Goal: Transaction & Acquisition: Book appointment/travel/reservation

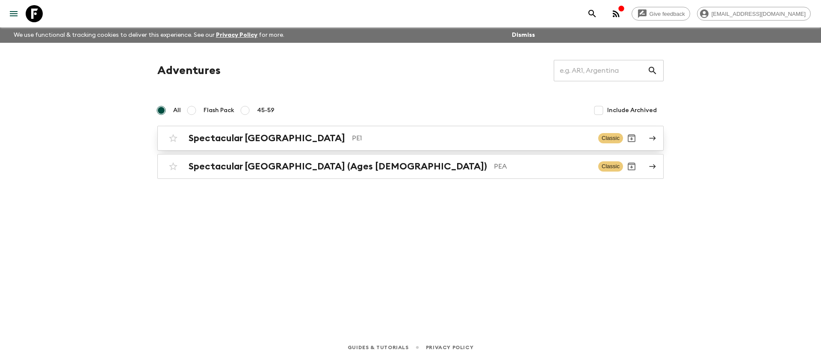
click at [262, 136] on h2 "Spectacular [GEOGRAPHIC_DATA]" at bounding box center [266, 137] width 156 height 11
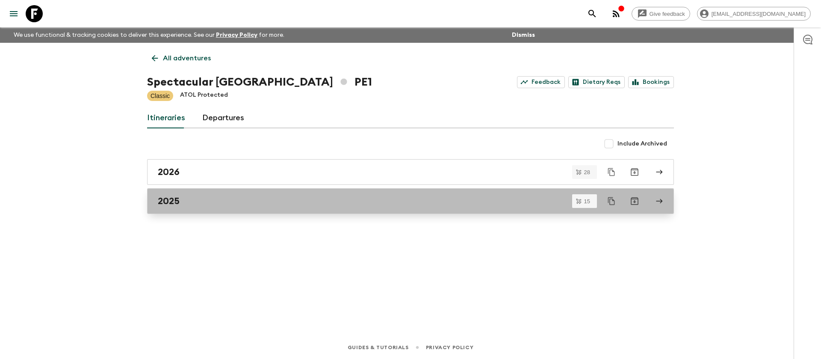
click at [180, 198] on div "2025" at bounding box center [402, 200] width 489 height 11
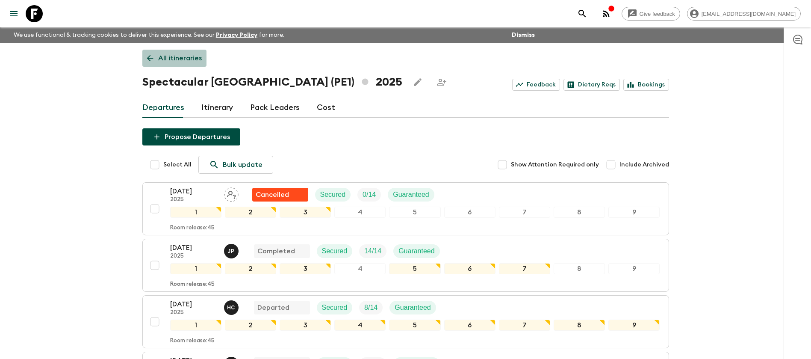
click at [192, 58] on p "All itineraries" at bounding box center [180, 58] width 44 height 10
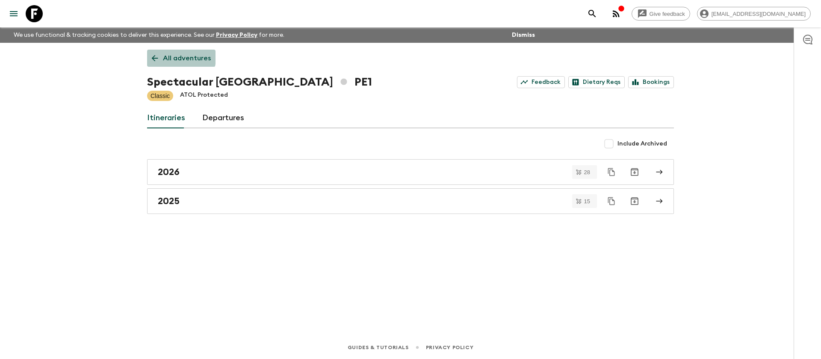
click at [154, 53] on icon at bounding box center [154, 57] width 9 height 9
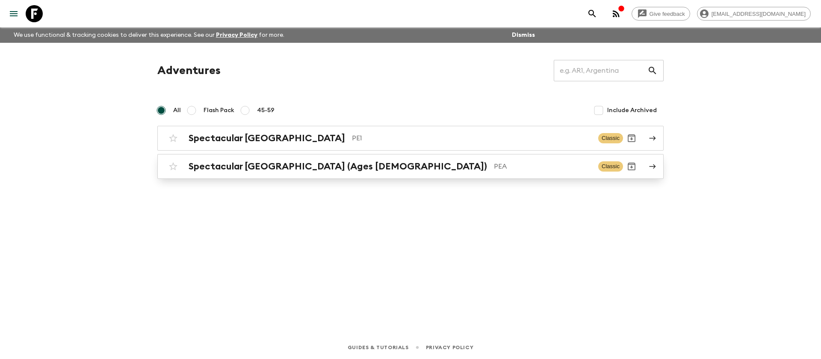
click at [241, 168] on h2 "Spectacular [GEOGRAPHIC_DATA] (Ages [DEMOGRAPHIC_DATA])" at bounding box center [337, 166] width 298 height 11
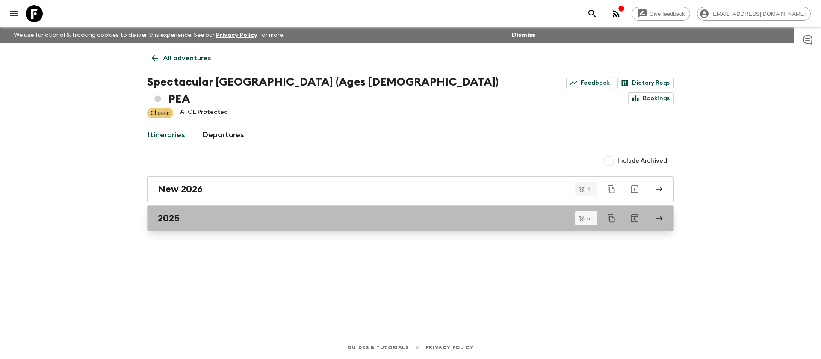
click at [271, 212] on div "2025" at bounding box center [402, 217] width 489 height 11
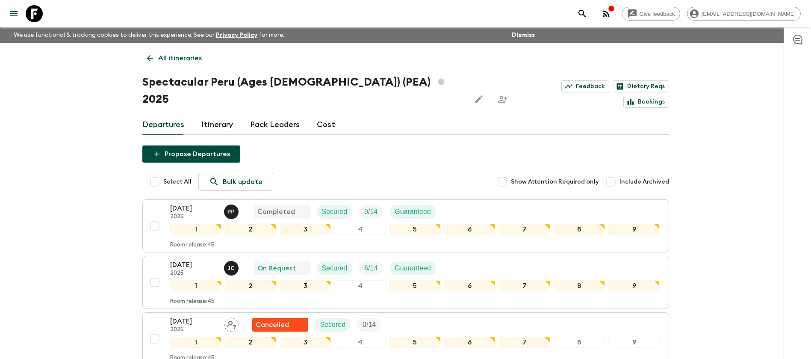
click at [197, 59] on p "All itineraries" at bounding box center [180, 58] width 44 height 10
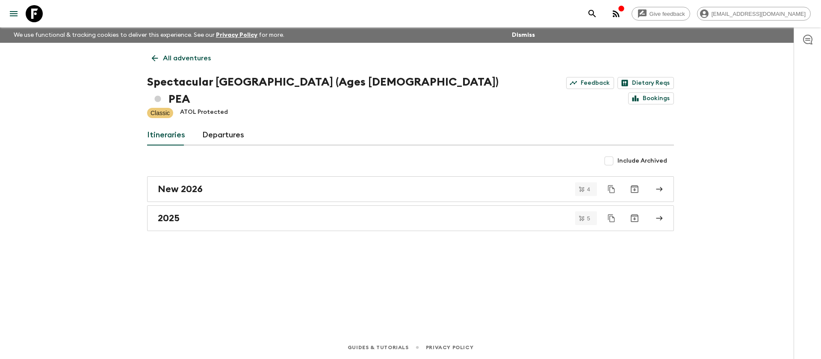
click at [168, 52] on link "All adventures" at bounding box center [181, 58] width 68 height 17
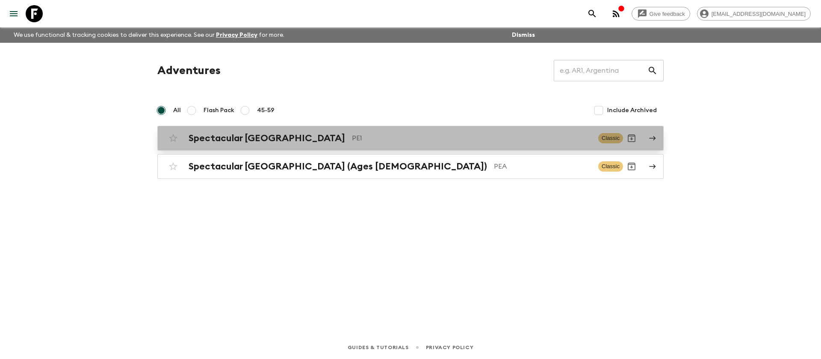
click at [252, 144] on div "Spectacular Peru PE1 Classic" at bounding box center [394, 137] width 458 height 17
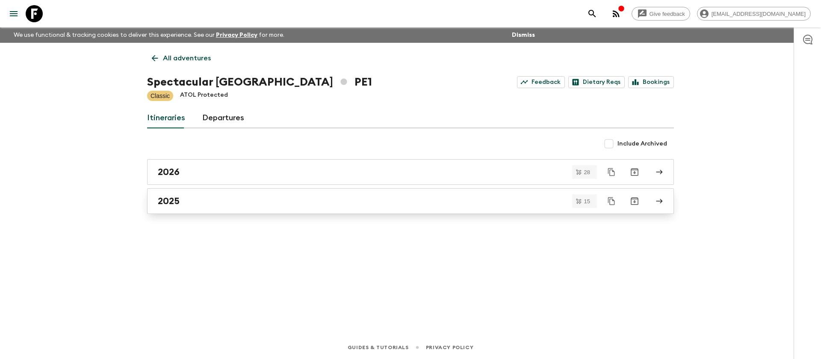
click at [190, 208] on link "2025" at bounding box center [410, 201] width 526 height 26
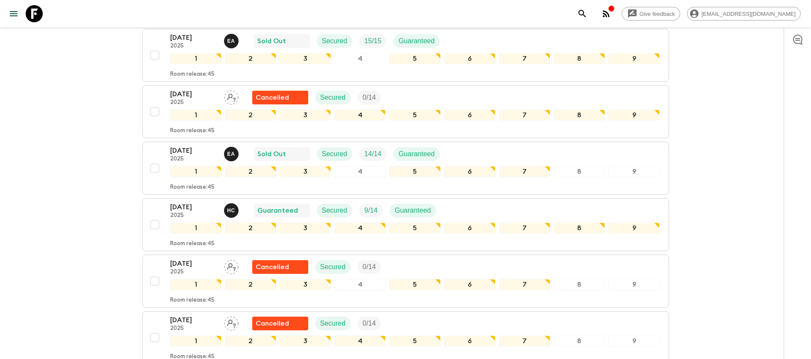
scroll to position [385, 0]
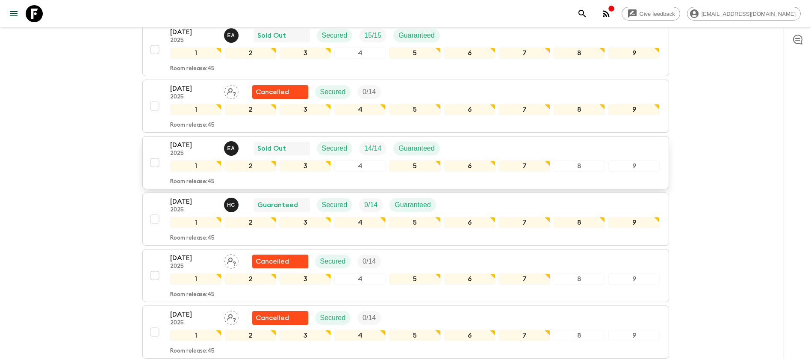
click at [462, 148] on div "[DATE] 2025 E A Sold Out Secured 14 / 14 Guaranteed" at bounding box center [415, 148] width 490 height 17
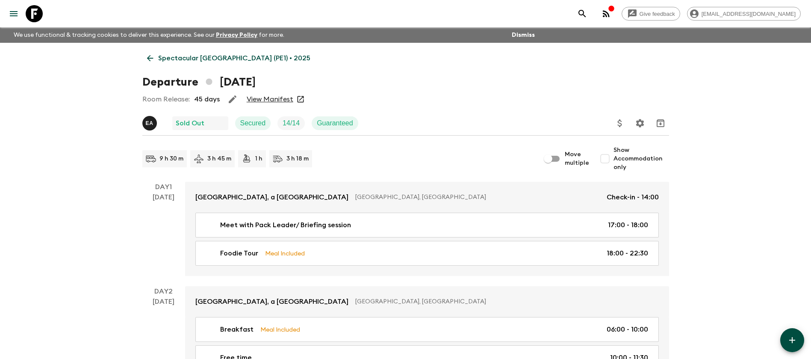
click at [290, 98] on link "View Manifest" at bounding box center [270, 99] width 47 height 9
